Goal: Use online tool/utility: Utilize a website feature to perform a specific function

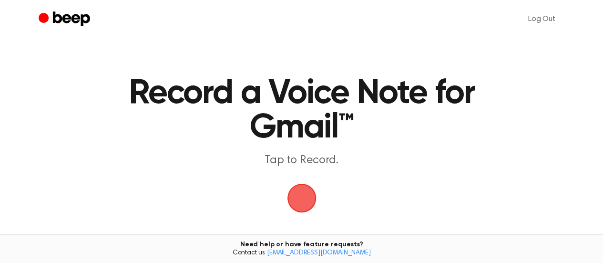
click at [300, 189] on span "button" at bounding box center [301, 197] width 37 height 37
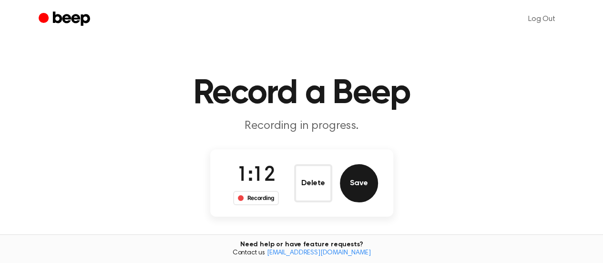
click at [362, 187] on button "Save" at bounding box center [359, 183] width 38 height 38
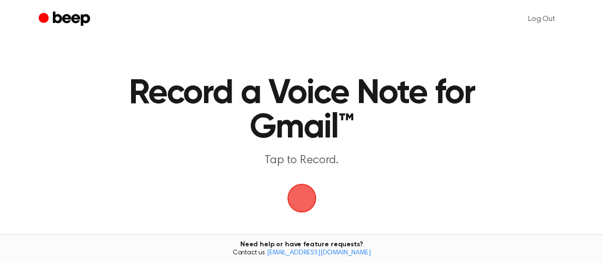
click at [301, 197] on span "button" at bounding box center [301, 197] width 27 height 27
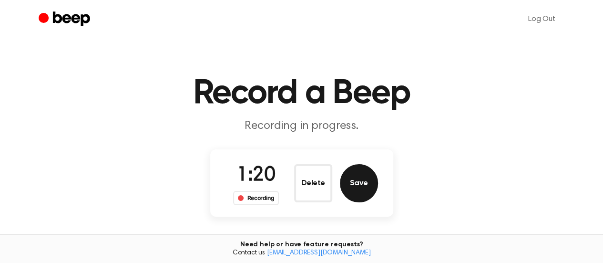
click at [363, 177] on button "Save" at bounding box center [359, 183] width 38 height 38
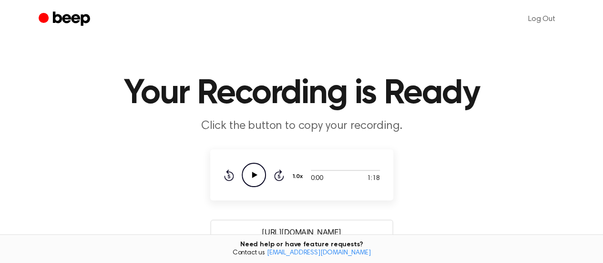
click at [262, 181] on icon "Play Audio" at bounding box center [254, 174] width 24 height 24
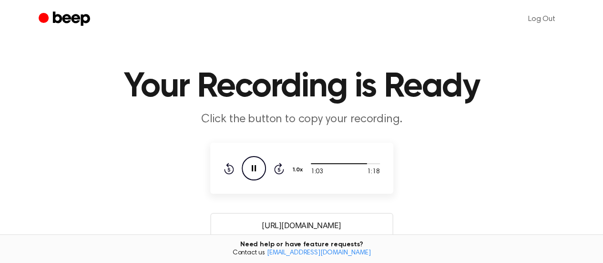
scroll to position [95, 0]
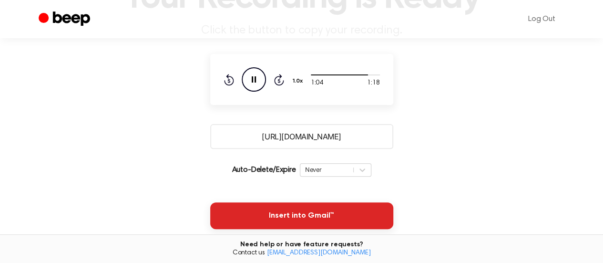
click at [285, 213] on button "Insert into Gmail™" at bounding box center [301, 215] width 183 height 27
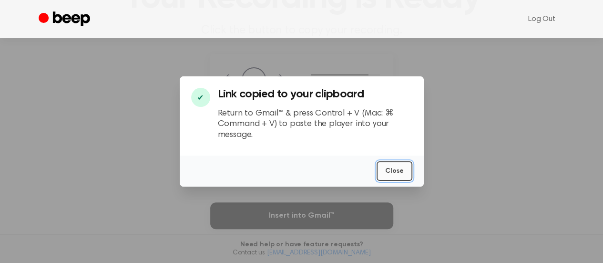
click at [395, 172] on button "Close" at bounding box center [394, 171] width 36 height 20
